Goal: Check status: Check status

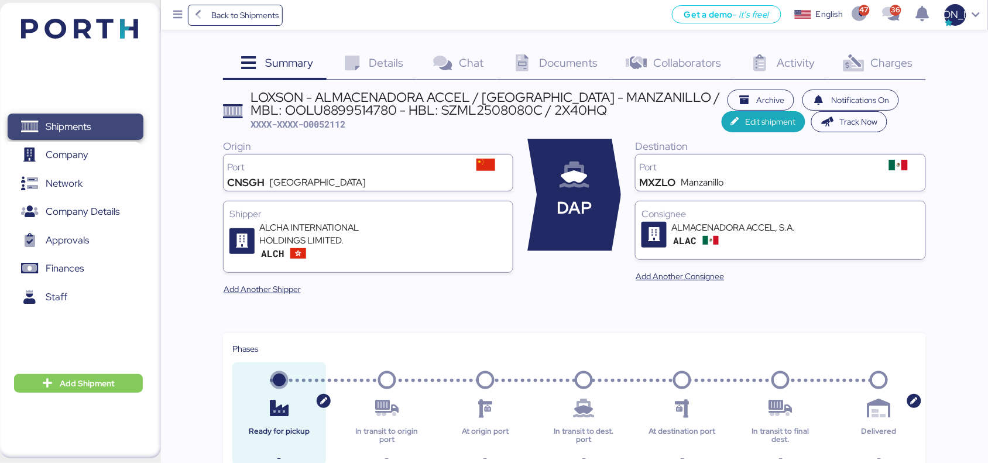
click at [109, 119] on span "Shipments" at bounding box center [75, 126] width 126 height 17
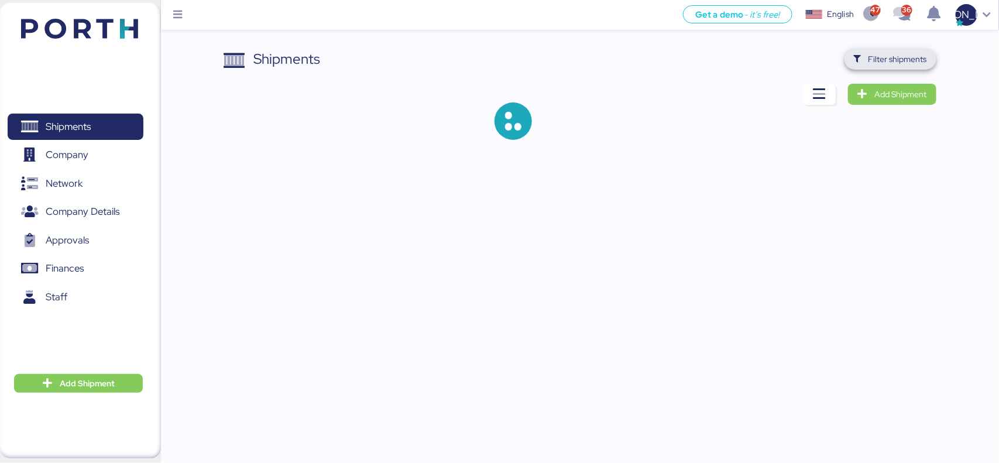
click at [912, 65] on span "Filter shipments" at bounding box center [898, 59] width 59 height 14
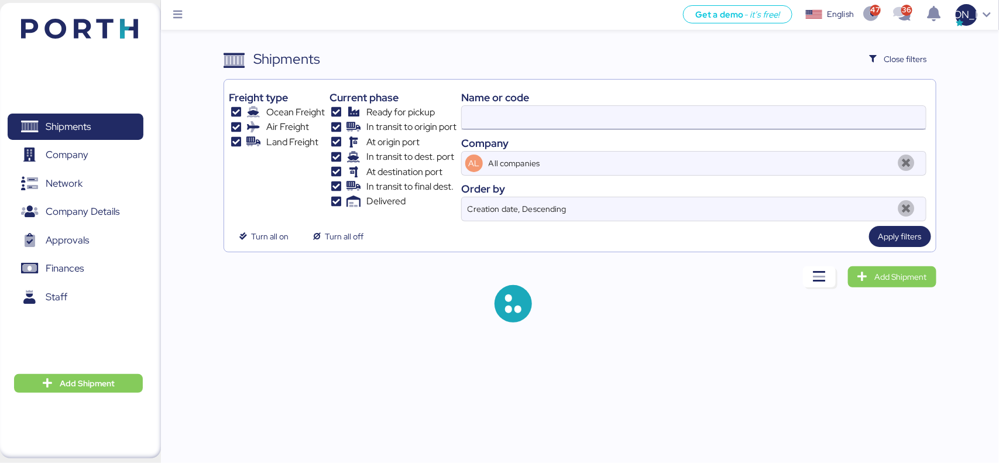
click at [565, 117] on input at bounding box center [694, 117] width 464 height 23
paste input "025F723644"
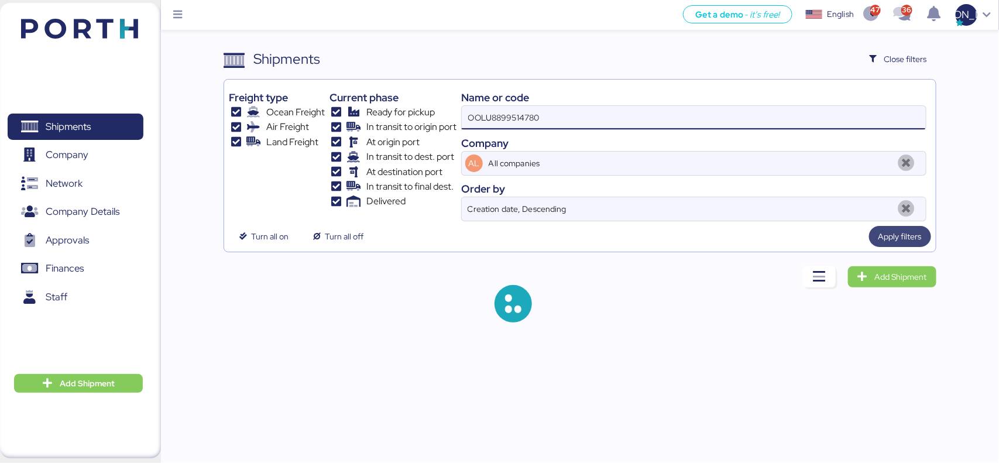
type input "OOLU8899514780"
click at [895, 236] on span "Apply filters" at bounding box center [900, 237] width 43 height 14
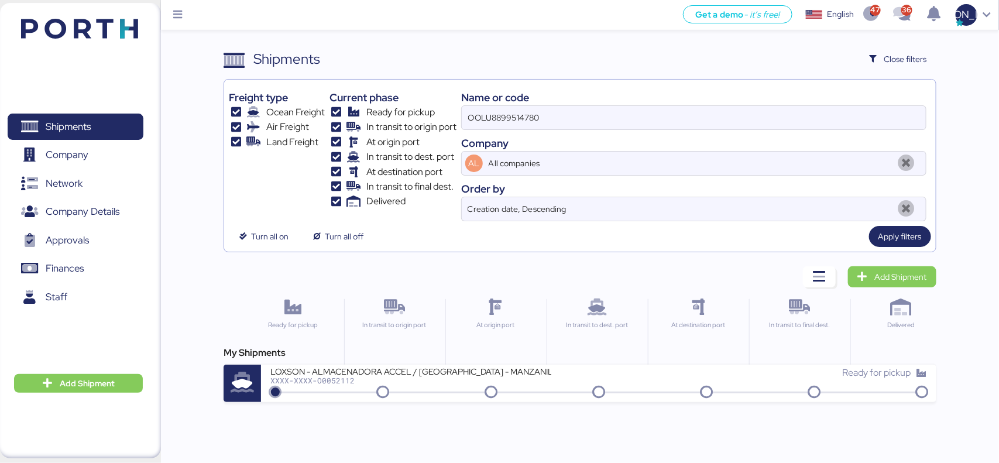
click at [337, 383] on div "XXXX-XXXX-O0052112" at bounding box center [410, 380] width 281 height 8
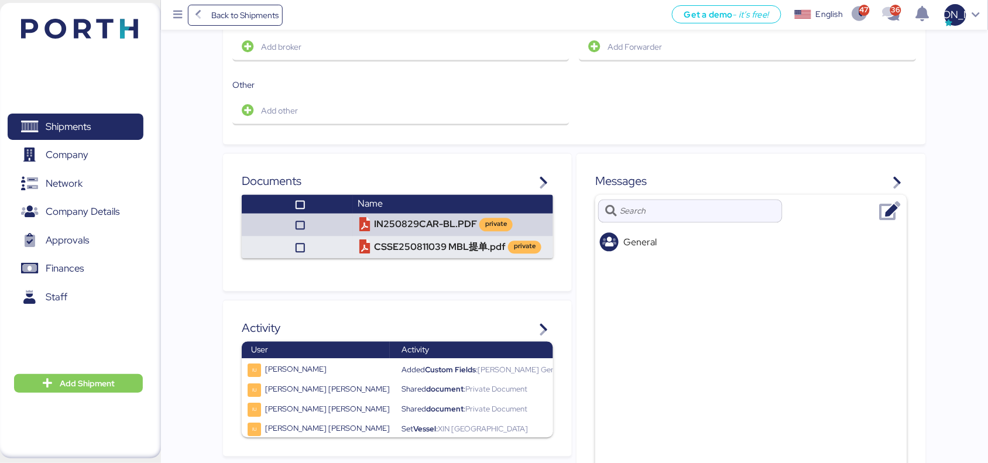
scroll to position [650, 0]
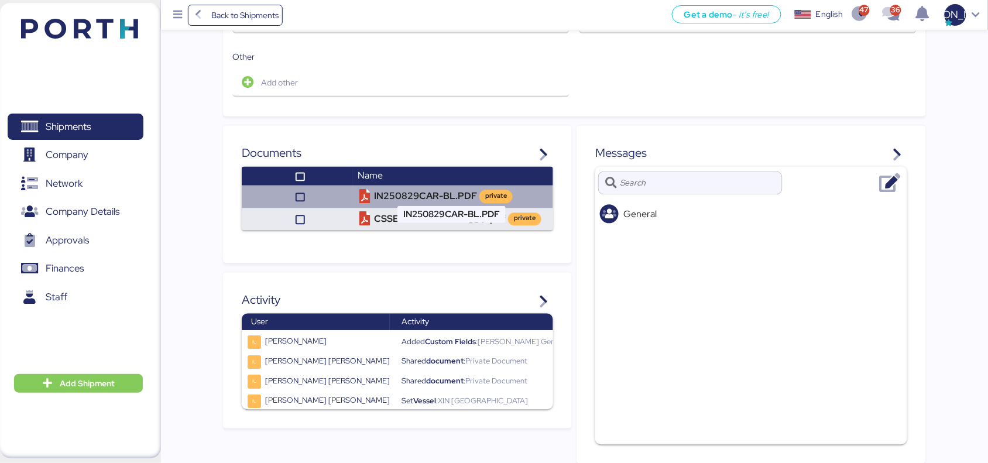
click at [410, 186] on td "IN250829CAR-BL.PDF private" at bounding box center [453, 197] width 200 height 22
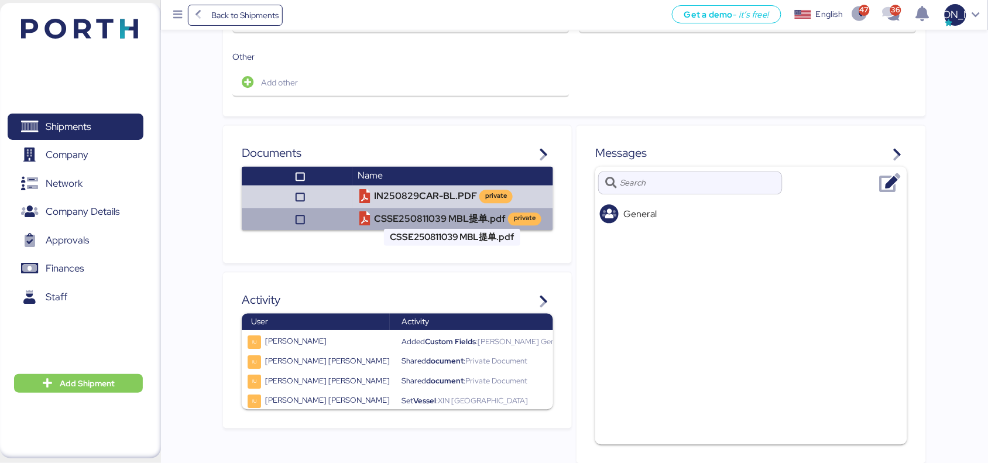
click at [376, 211] on td "CSSE250811039 MBL提单.pdf private" at bounding box center [453, 219] width 200 height 22
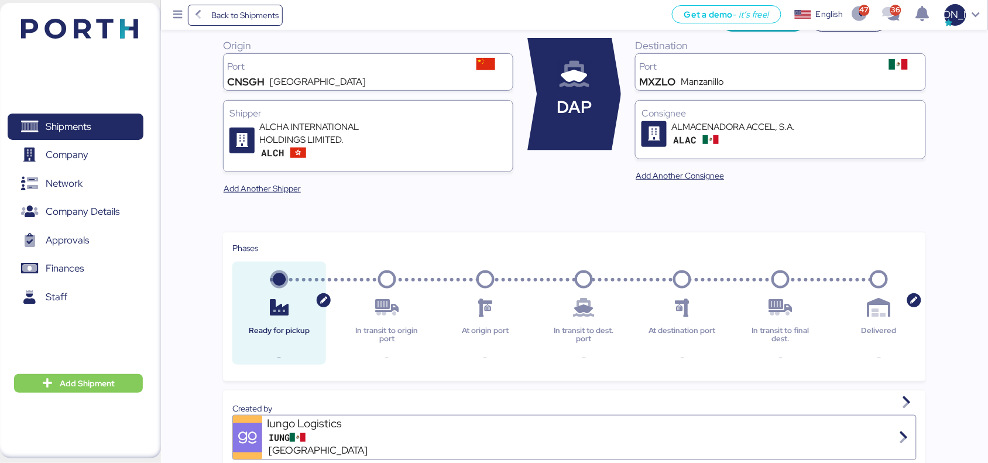
scroll to position [0, 0]
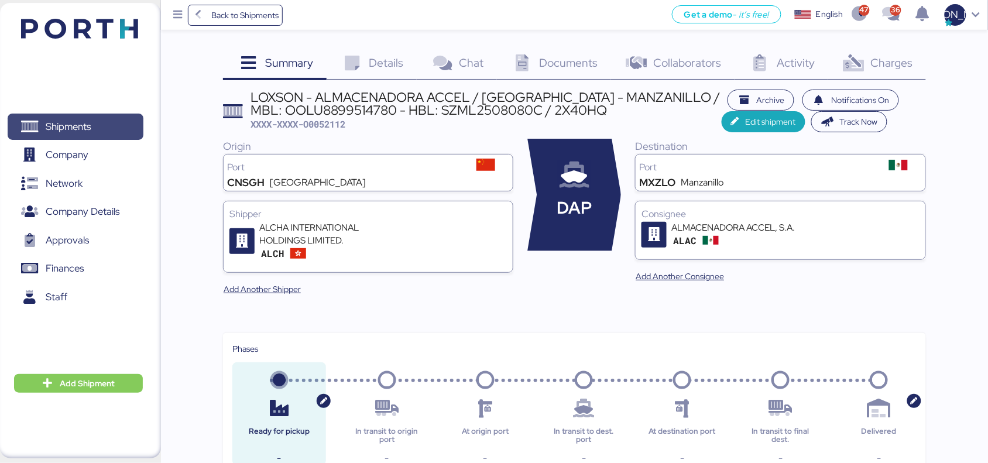
click at [92, 126] on span "Shipments" at bounding box center [75, 126] width 126 height 17
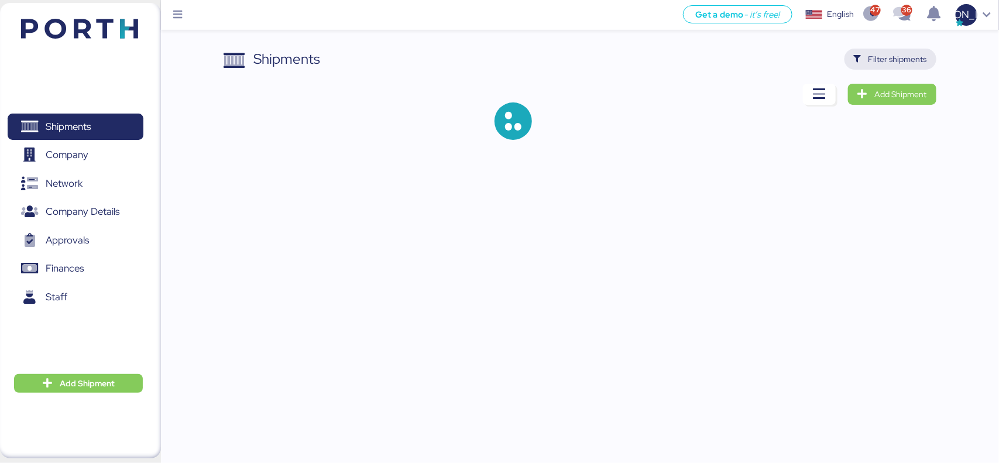
click at [889, 56] on span "Filter shipments" at bounding box center [898, 59] width 59 height 14
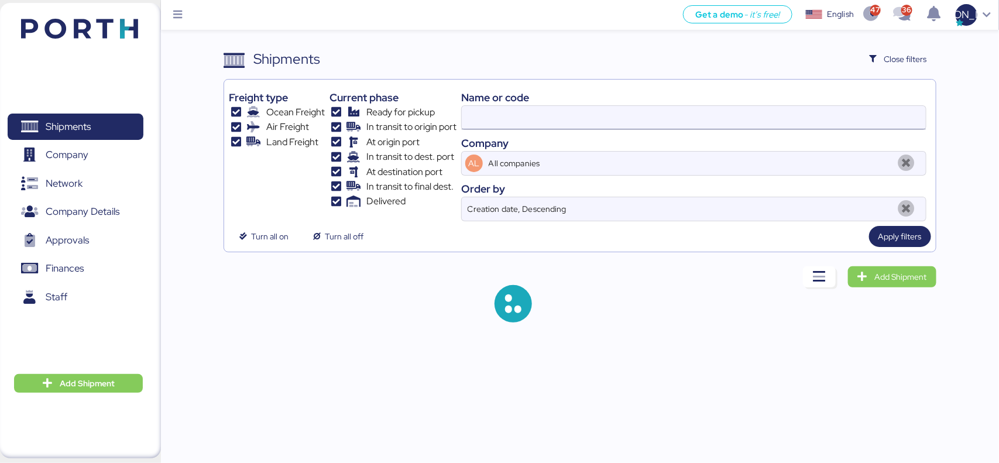
click at [496, 120] on input at bounding box center [694, 117] width 464 height 23
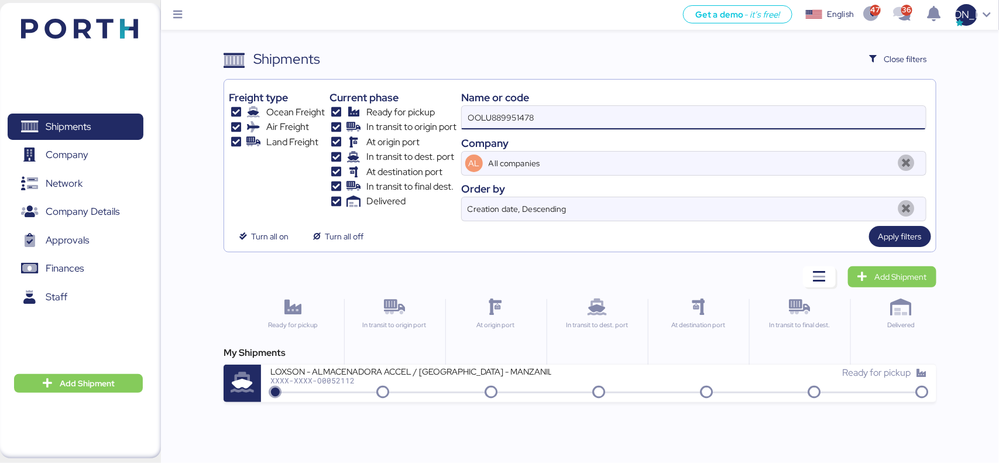
paste input "O0052062"
drag, startPoint x: 587, startPoint y: 117, endPoint x: 284, endPoint y: 113, distance: 302.7
click at [284, 113] on div "Freight type Ocean Freight Air Freight Land Freight Current phase Ready for pic…" at bounding box center [580, 152] width 702 height 137
paste input
click at [903, 244] on span "Apply filters" at bounding box center [900, 237] width 43 height 14
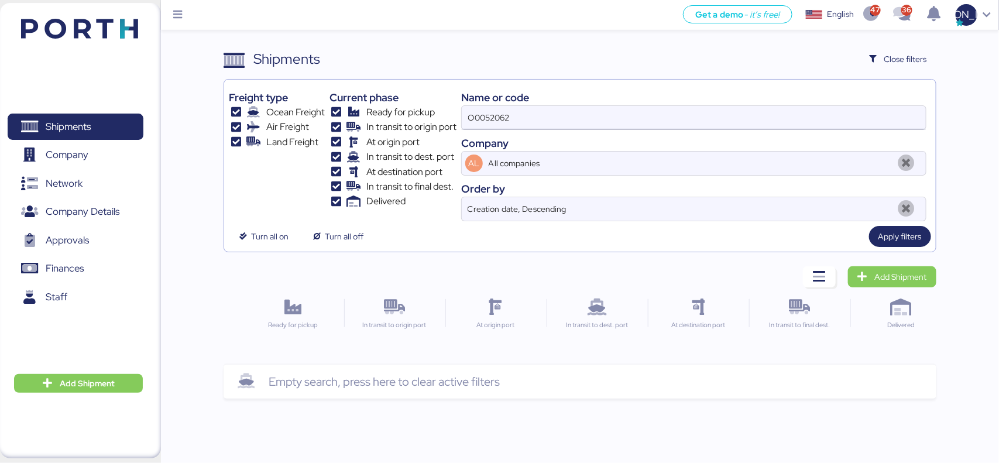
click at [527, 118] on input "O0052062" at bounding box center [694, 117] width 464 height 23
drag, startPoint x: 531, startPoint y: 118, endPoint x: 423, endPoint y: 120, distance: 107.7
click at [423, 120] on div "Freight type Ocean Freight Air Freight Land Freight Current phase Ready for pic…" at bounding box center [580, 152] width 702 height 137
paste input "- 170713"
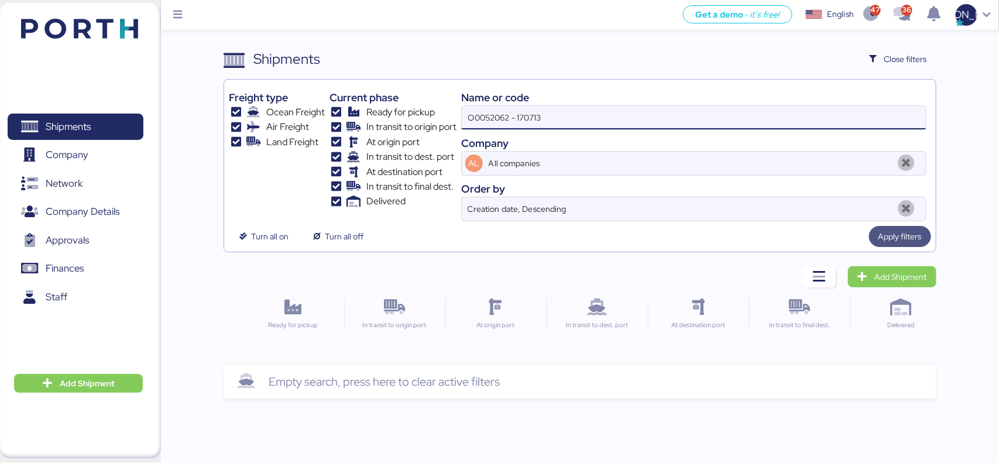
click at [912, 241] on span "Apply filters" at bounding box center [900, 237] width 43 height 14
drag, startPoint x: 522, startPoint y: 117, endPoint x: 461, endPoint y: 121, distance: 61.6
click at [461, 121] on div "Freight type Ocean Freight Air Freight Land Freight Current phase Ready for pic…" at bounding box center [580, 152] width 702 height 137
click at [899, 236] on span "Apply filters" at bounding box center [900, 237] width 43 height 14
drag, startPoint x: 577, startPoint y: 116, endPoint x: 399, endPoint y: 121, distance: 178.6
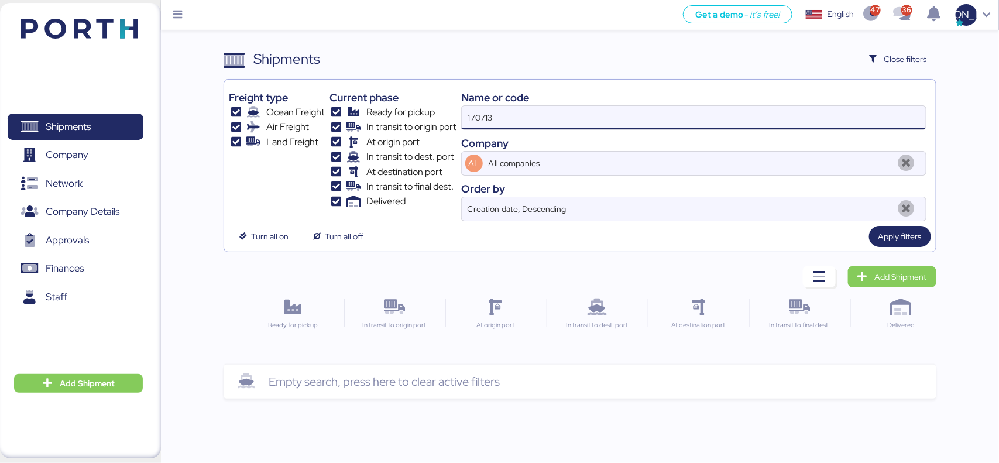
click at [399, 121] on div "Freight type Ocean Freight Air Freight Land Freight Current phase Ready for pic…" at bounding box center [580, 152] width 702 height 137
paste input "YIFFW0163515"
type input "YIFFW0163515"
click at [896, 238] on span "Apply filters" at bounding box center [900, 237] width 43 height 14
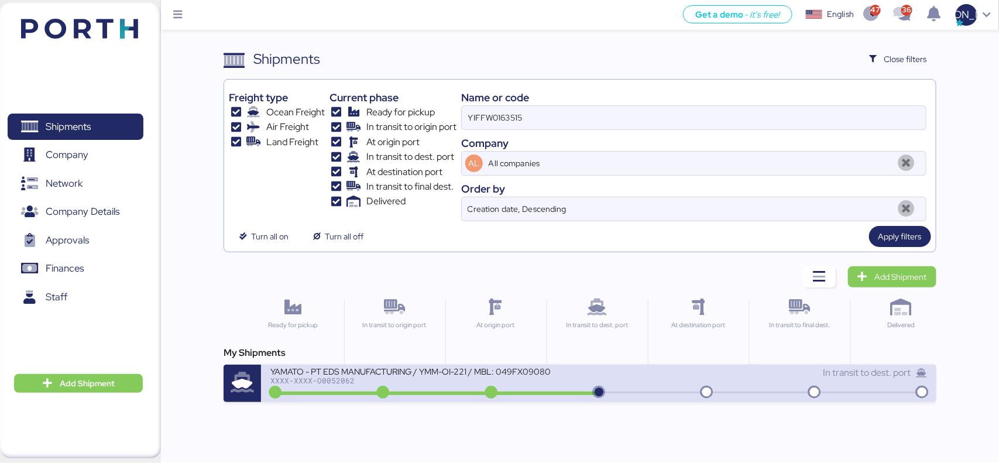
click at [374, 375] on div "YAMATO - PT EDS MANUFACTURING / YMM-OI-221 / MBL: 049FX09080 / HBL: YIFFW016351…" at bounding box center [410, 371] width 281 height 10
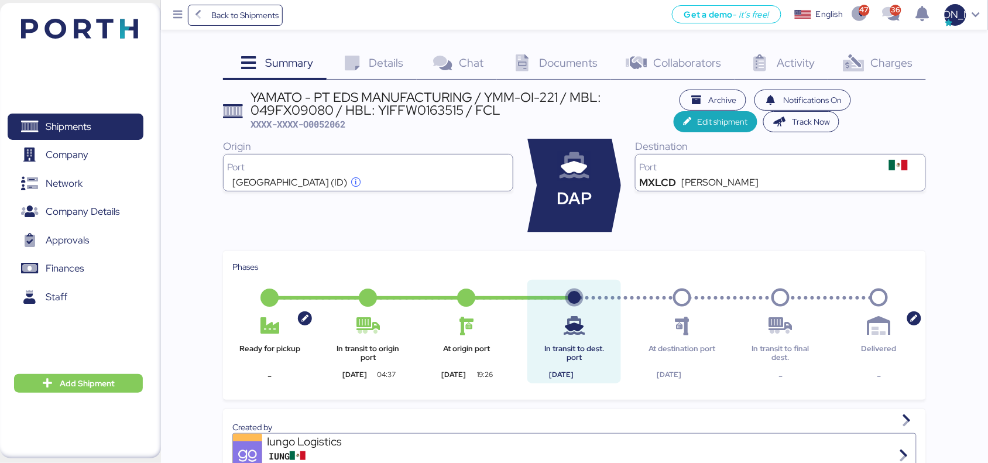
click at [384, 57] on span "Details" at bounding box center [386, 62] width 35 height 15
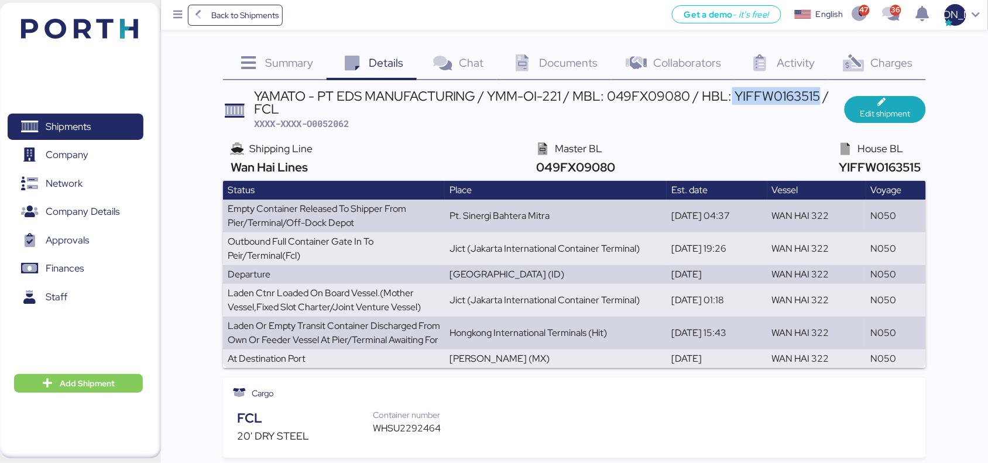
drag, startPoint x: 734, startPoint y: 95, endPoint x: 806, endPoint y: 110, distance: 74.1
click at [818, 101] on div "YAMATO - PT EDS MANUFACTURING / YMM-OI-221 / MBL: 049FX09080 / HBL: YIFFW016351…" at bounding box center [549, 103] width 591 height 26
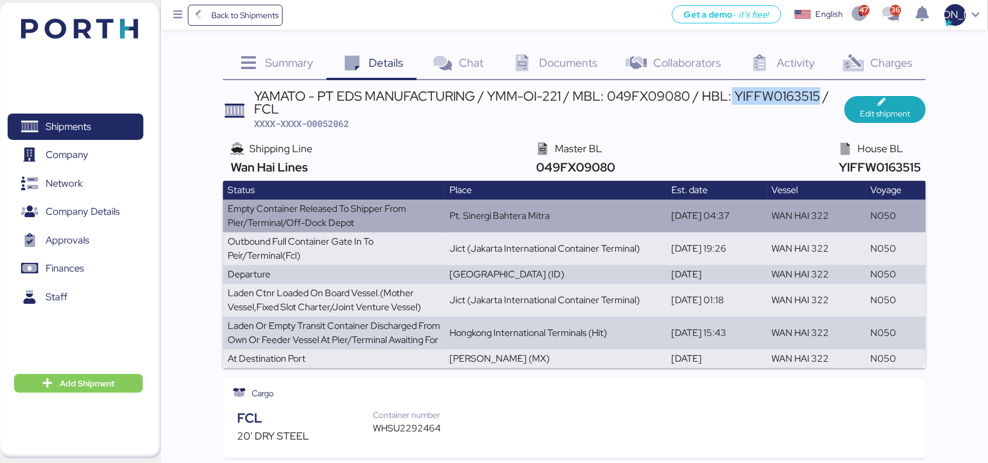
copy div "YIFFW0163515"
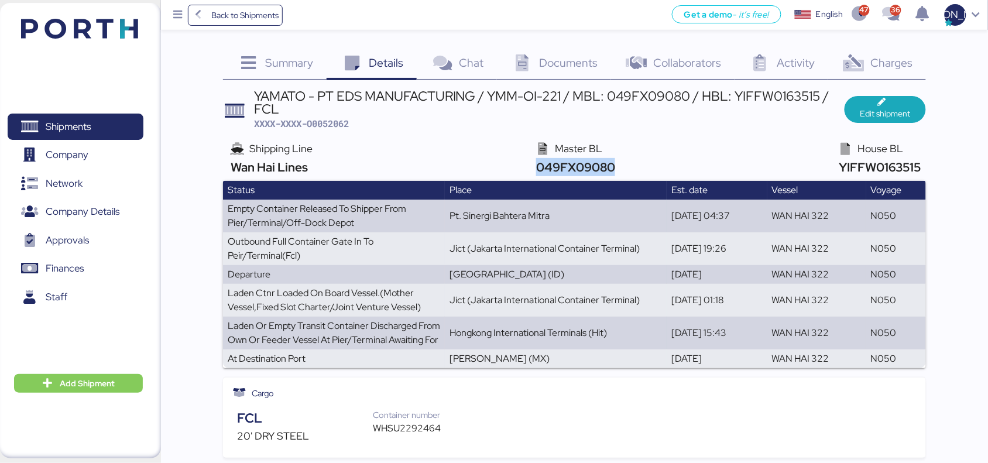
drag, startPoint x: 622, startPoint y: 167, endPoint x: 536, endPoint y: 165, distance: 86.1
click at [536, 165] on div "Shipping Line Wan Hai Lines Master BL 049FX09080 House BL YIFFW0163515" at bounding box center [574, 158] width 703 height 44
copy span "049FX09080"
